Goal: Task Accomplishment & Management: Use online tool/utility

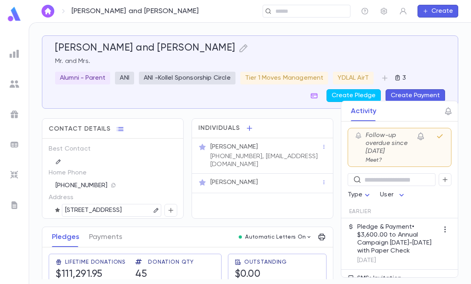
scroll to position [15, 0]
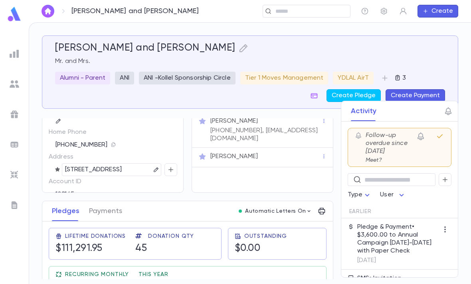
click at [308, 8] on input "text" at bounding box center [310, 12] width 74 height 8
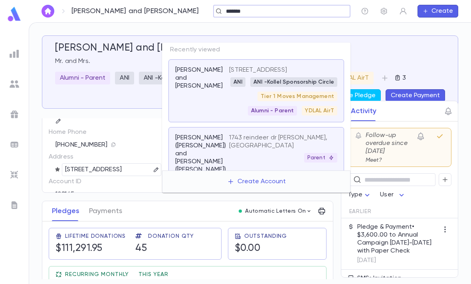
type input "*******"
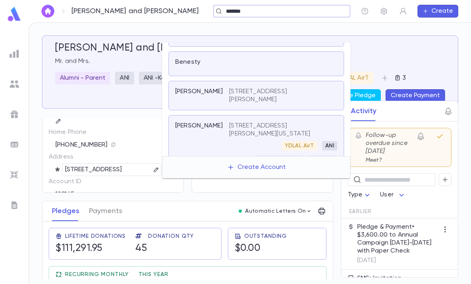
scroll to position [43, 0]
click at [204, 122] on div "[PERSON_NAME]" at bounding box center [202, 143] width 54 height 43
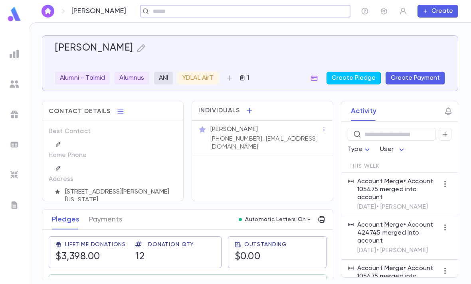
click at [135, 74] on p "Alumnus" at bounding box center [131, 78] width 25 height 8
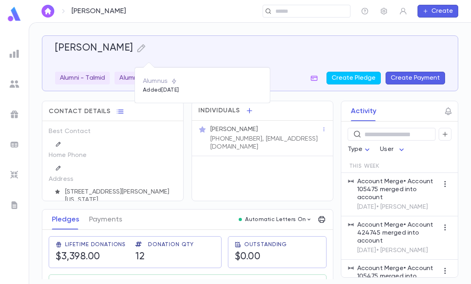
click at [222, 26] on div at bounding box center [235, 142] width 471 height 284
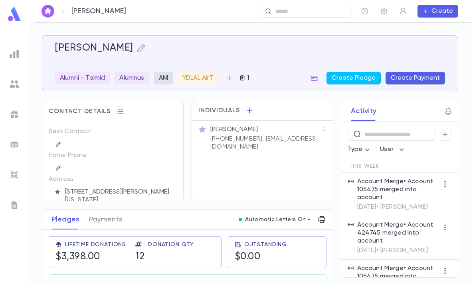
click at [97, 74] on p "Alumni - Talmid" at bounding box center [82, 78] width 45 height 8
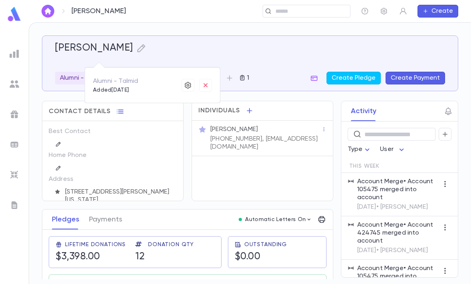
click at [200, 32] on div at bounding box center [235, 142] width 471 height 284
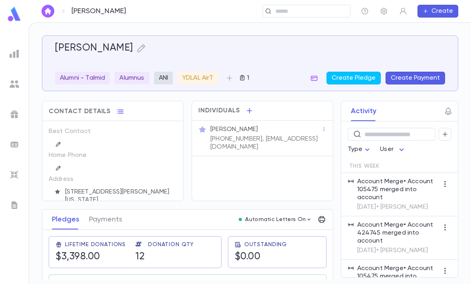
click at [4, 16] on div at bounding box center [14, 15] width 29 height 18
click at [12, 14] on img at bounding box center [14, 14] width 16 height 16
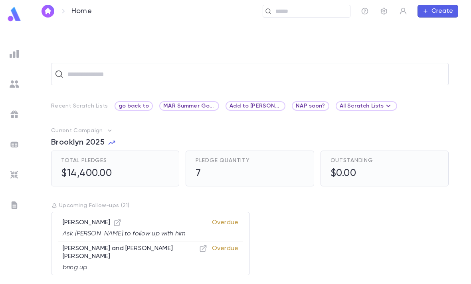
click at [10, 54] on img at bounding box center [15, 54] width 10 height 10
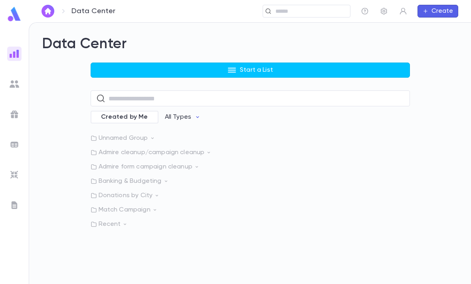
click at [212, 63] on button "Start a List" at bounding box center [250, 70] width 319 height 15
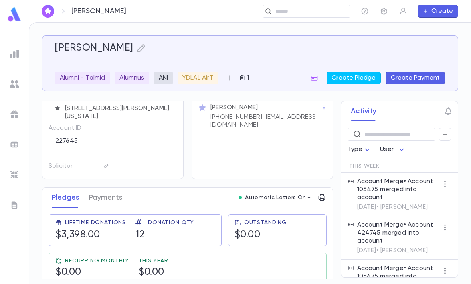
scroll to position [62, 0]
click at [12, 79] on img at bounding box center [15, 84] width 10 height 10
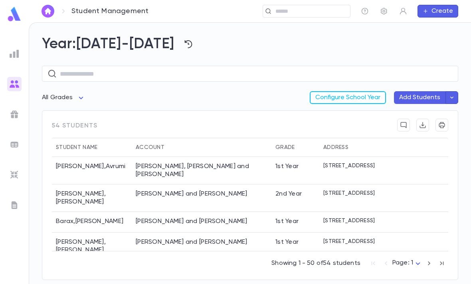
click at [10, 83] on img at bounding box center [15, 84] width 10 height 10
click at [16, 79] on img at bounding box center [15, 84] width 10 height 10
click at [244, 74] on input "text" at bounding box center [256, 74] width 392 height 16
click at [154, 91] on div "All Grades Configure School Year Add Students" at bounding box center [250, 100] width 416 height 19
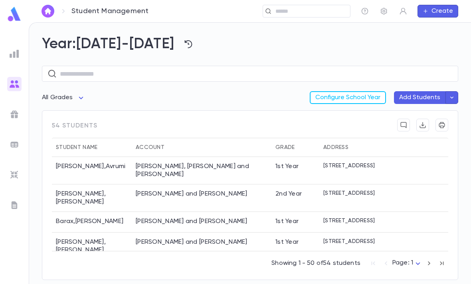
click at [12, 58] on img at bounding box center [15, 54] width 10 height 10
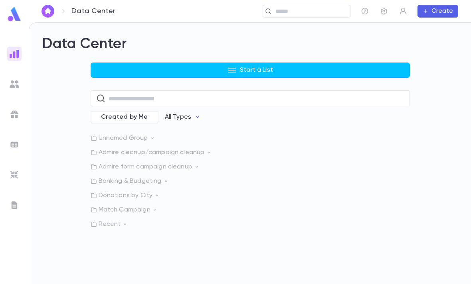
click at [187, 63] on button "Start a List" at bounding box center [250, 70] width 319 height 15
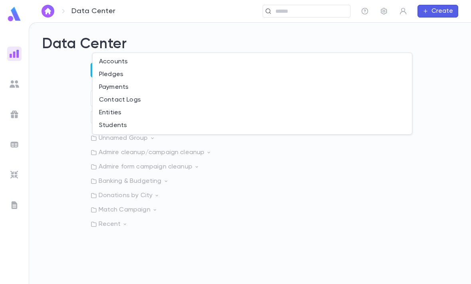
click at [124, 128] on li "Students" at bounding box center [252, 125] width 319 height 13
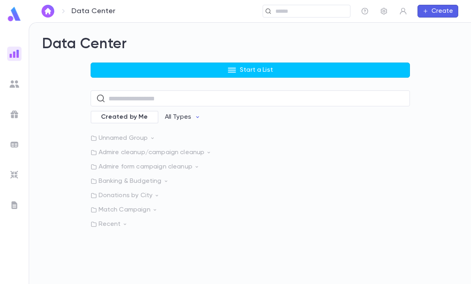
click at [209, 63] on button "Start a List" at bounding box center [250, 70] width 319 height 15
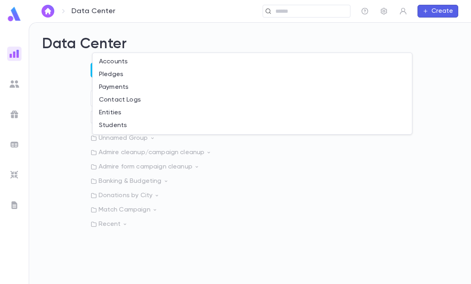
click at [136, 63] on li "Accounts" at bounding box center [252, 61] width 319 height 13
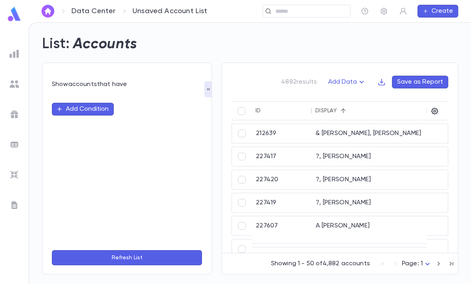
click at [100, 103] on button "Add Condition" at bounding box center [83, 109] width 62 height 13
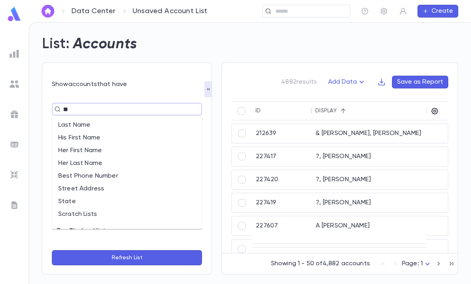
type input "*"
click at [89, 119] on li "ID" at bounding box center [127, 125] width 150 height 13
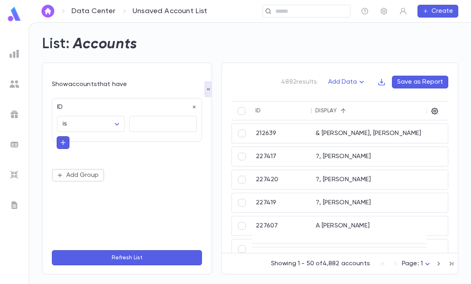
click at [166, 116] on input "text" at bounding box center [162, 124] width 67 height 16
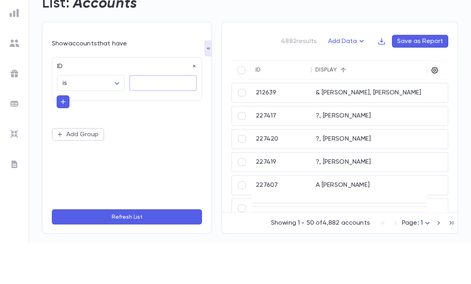
paste input "*******"
type input "*******"
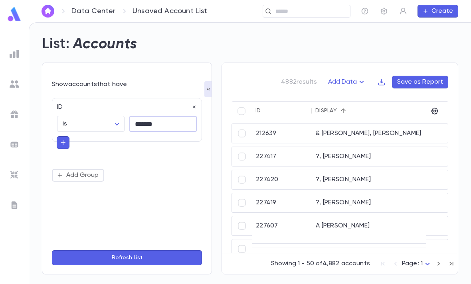
click at [166, 253] on button "Refresh List" at bounding box center [127, 257] width 150 height 15
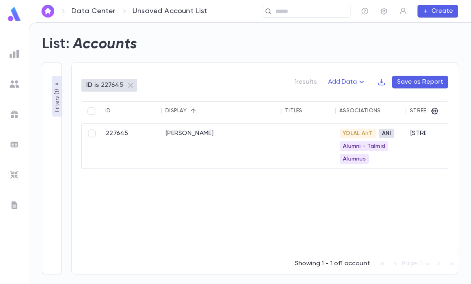
click at [436, 107] on icon "button" at bounding box center [434, 111] width 8 height 8
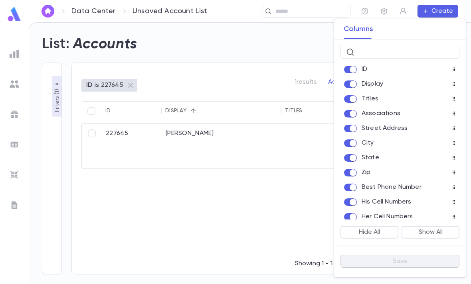
click at [378, 232] on button "Hide All" at bounding box center [369, 232] width 58 height 13
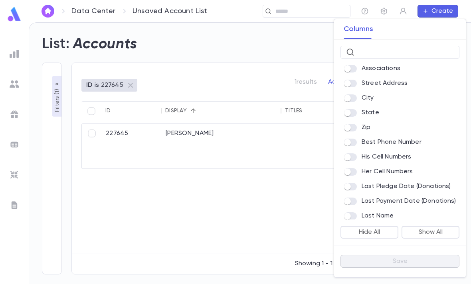
scroll to position [55, 0]
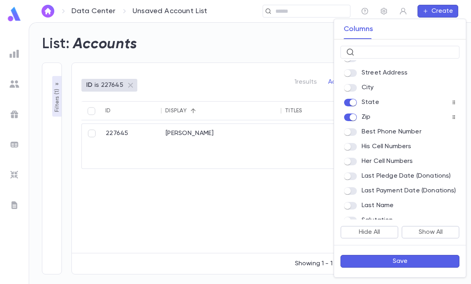
click at [357, 85] on label at bounding box center [353, 88] width 18 height 8
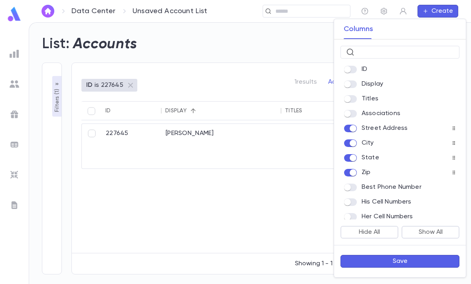
scroll to position [0, 0]
click at [395, 51] on input "text" at bounding box center [405, 52] width 96 height 12
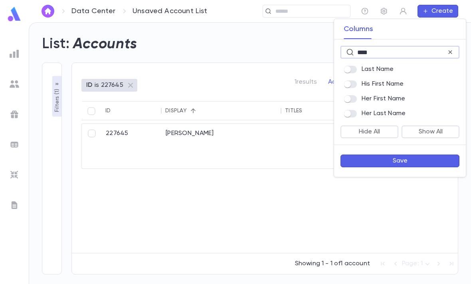
type input "****"
click at [410, 162] on button "Save" at bounding box center [399, 161] width 119 height 13
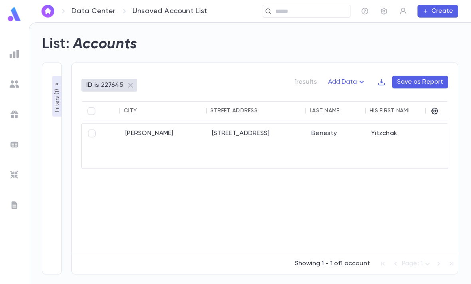
scroll to position [0, 100]
click at [442, 102] on div at bounding box center [437, 111] width 14 height 19
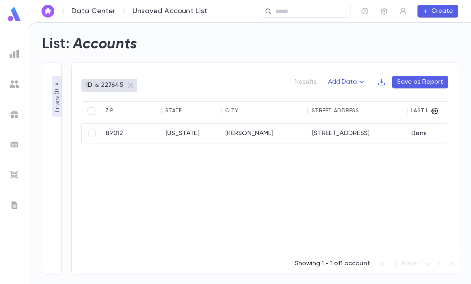
click at [343, 124] on div "1452 verde triandos drive" at bounding box center [357, 133] width 99 height 19
click at [58, 87] on p "Filters ( 1 )" at bounding box center [57, 99] width 8 height 25
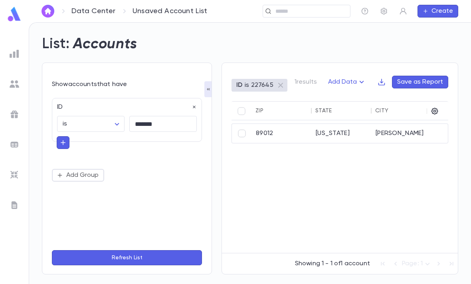
click at [123, 263] on button "Refresh List" at bounding box center [127, 257] width 150 height 15
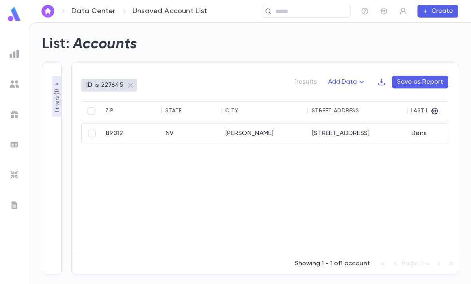
click at [430, 102] on div at bounding box center [427, 111] width 10 height 19
click at [432, 108] on icon "button" at bounding box center [434, 111] width 7 height 7
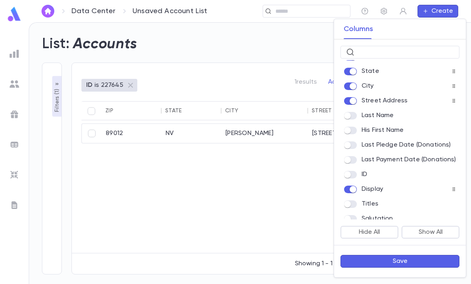
scroll to position [16, 0]
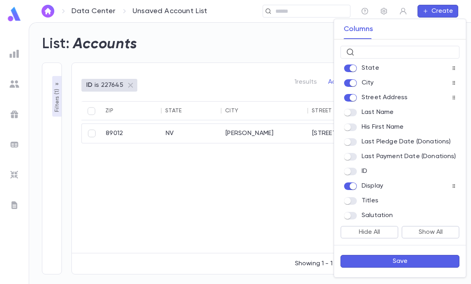
click at [416, 262] on button "Save" at bounding box center [399, 261] width 119 height 13
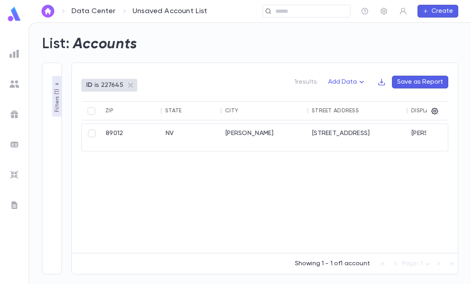
click at [432, 107] on icon "button" at bounding box center [434, 111] width 8 height 8
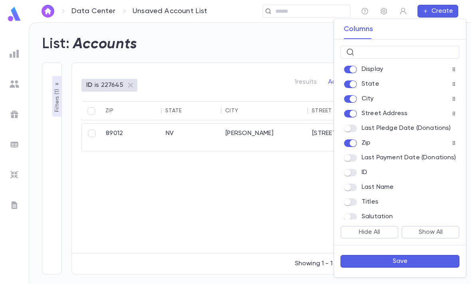
scroll to position [0, 0]
click at [445, 63] on div "Display State City Street Address Last Pledge Date (Donations) Zip Last Payment…" at bounding box center [400, 140] width 132 height 160
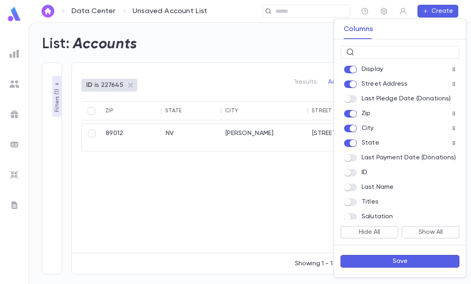
click at [424, 261] on button "Save" at bounding box center [399, 261] width 119 height 13
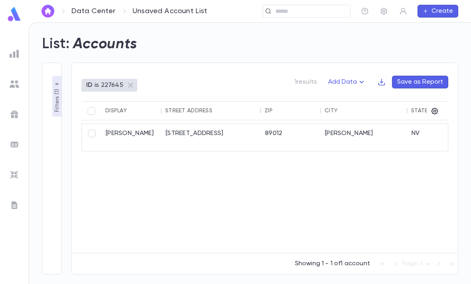
click at [438, 102] on div at bounding box center [437, 111] width 14 height 19
click at [432, 108] on icon "button" at bounding box center [434, 111] width 7 height 7
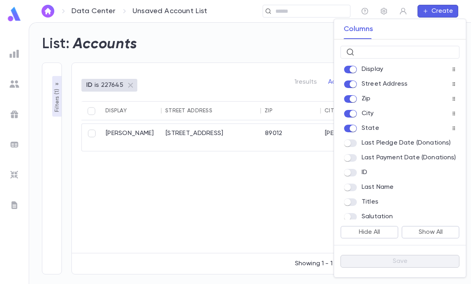
click at [216, 220] on div at bounding box center [235, 142] width 471 height 284
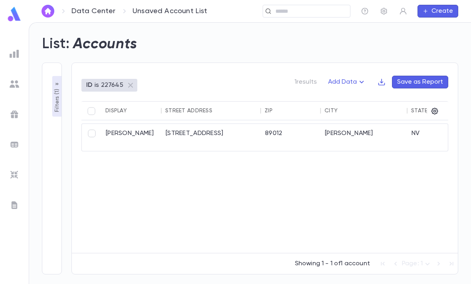
click at [361, 81] on icon "button" at bounding box center [361, 82] width 4 height 2
click at [349, 178] on div at bounding box center [235, 142] width 471 height 284
click at [381, 76] on button "button" at bounding box center [381, 82] width 8 height 13
click at [417, 80] on li "Download PDF" at bounding box center [408, 85] width 57 height 13
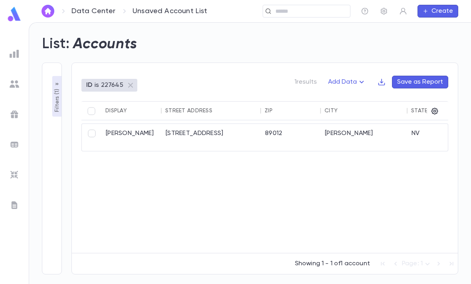
click at [381, 78] on icon "button" at bounding box center [381, 82] width 8 height 8
click at [424, 70] on li "Download CSV" at bounding box center [408, 72] width 57 height 13
click at [434, 108] on icon "button" at bounding box center [434, 111] width 7 height 7
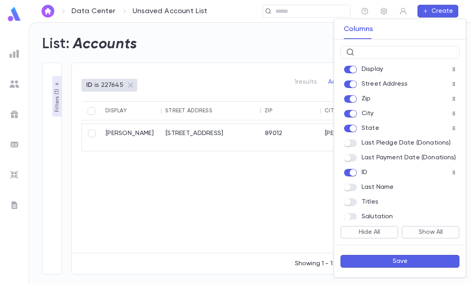
click at [402, 260] on button "Save" at bounding box center [399, 261] width 119 height 13
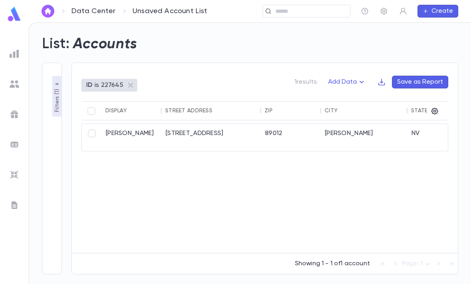
click at [430, 102] on div at bounding box center [427, 111] width 10 height 19
click at [434, 108] on icon "button" at bounding box center [434, 111] width 7 height 7
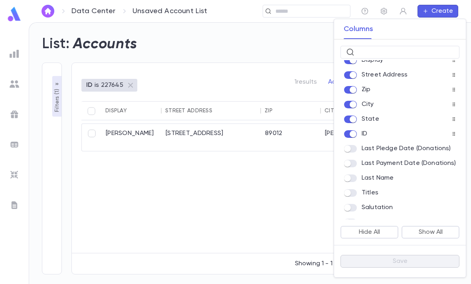
scroll to position [11, 0]
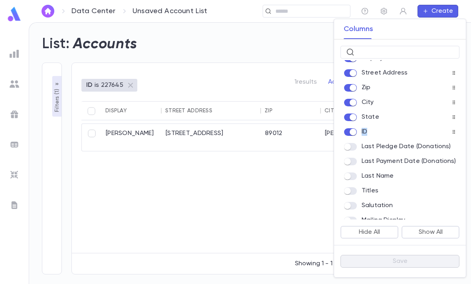
click at [455, 131] on icon at bounding box center [453, 132] width 5 height 5
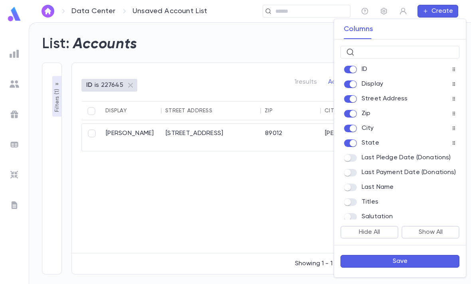
click at [404, 265] on button "Save" at bounding box center [399, 261] width 119 height 13
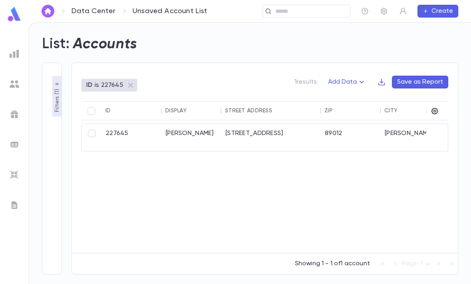
click at [375, 76] on div "Add Data Save as Report" at bounding box center [385, 82] width 125 height 13
click at [381, 78] on icon "button" at bounding box center [381, 82] width 8 height 8
click at [419, 72] on li "Download CSV" at bounding box center [408, 72] width 57 height 13
click at [116, 124] on div "227645" at bounding box center [132, 137] width 60 height 27
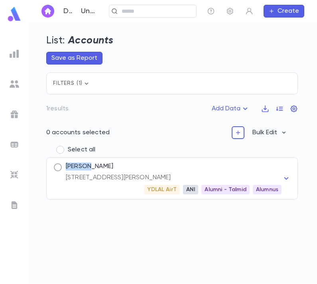
click at [79, 178] on p "[STREET_ADDRESS][PERSON_NAME]" at bounding box center [174, 178] width 216 height 8
copy p "[STREET_ADDRESS]"
copy p "[PERSON_NAME]"
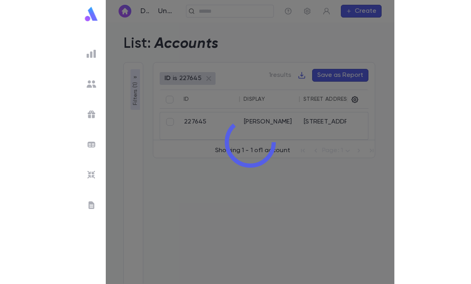
scroll to position [26, 0]
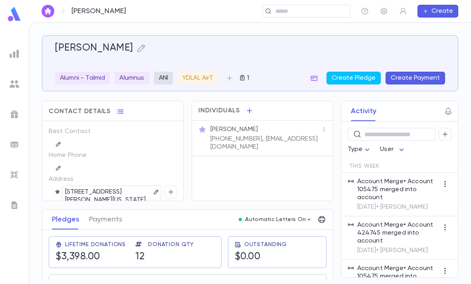
click at [154, 193] on icon "button" at bounding box center [156, 192] width 4 height 4
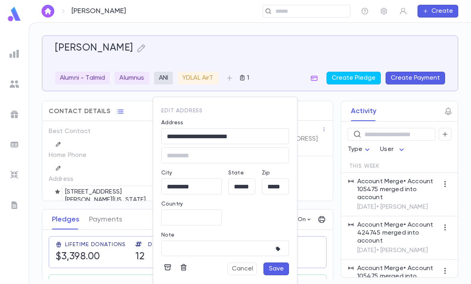
click at [266, 137] on input "**********" at bounding box center [225, 136] width 128 height 9
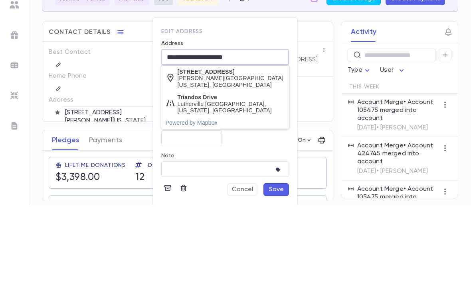
click at [258, 154] on div "[PERSON_NAME][GEOGRAPHIC_DATA][US_STATE], [GEOGRAPHIC_DATA]" at bounding box center [230, 161] width 107 height 14
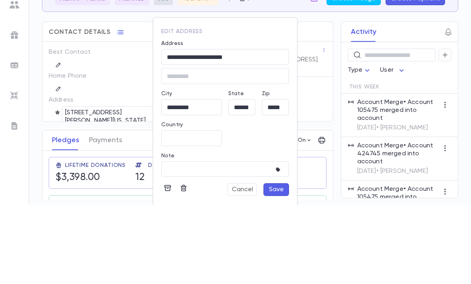
scroll to position [26, 0]
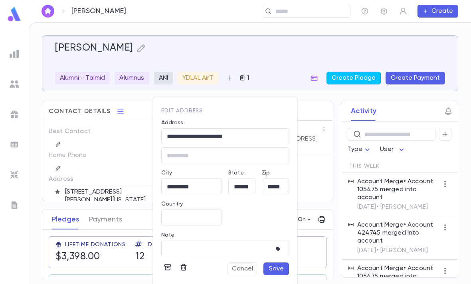
type input "**********"
type input "**"
type input "**********"
click at [274, 268] on button "Save" at bounding box center [276, 269] width 26 height 13
